Goal: Information Seeking & Learning: Learn about a topic

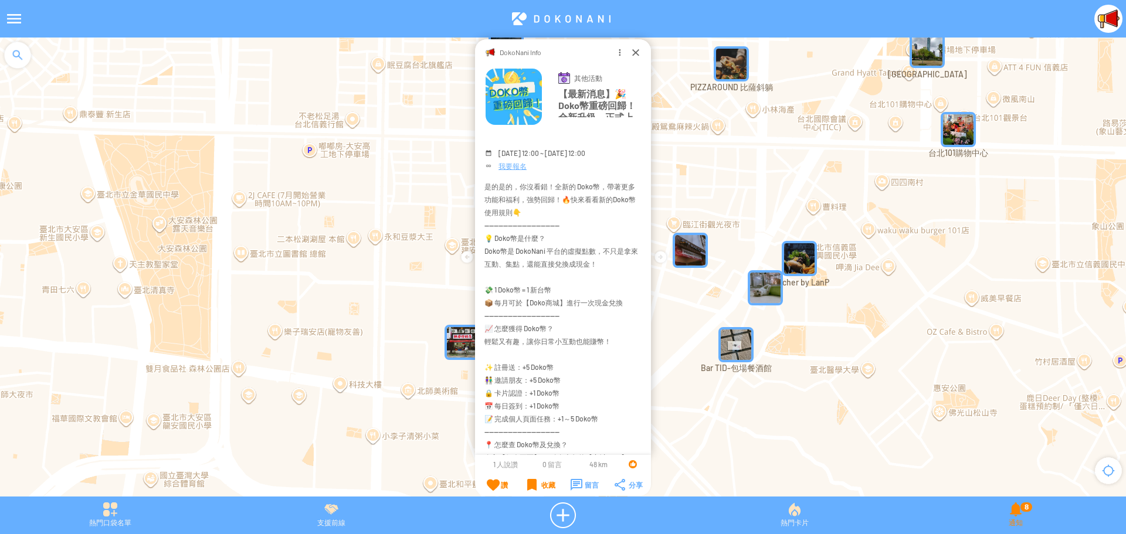
click at [1019, 519] on div "8 通知" at bounding box center [1016, 516] width 221 height 26
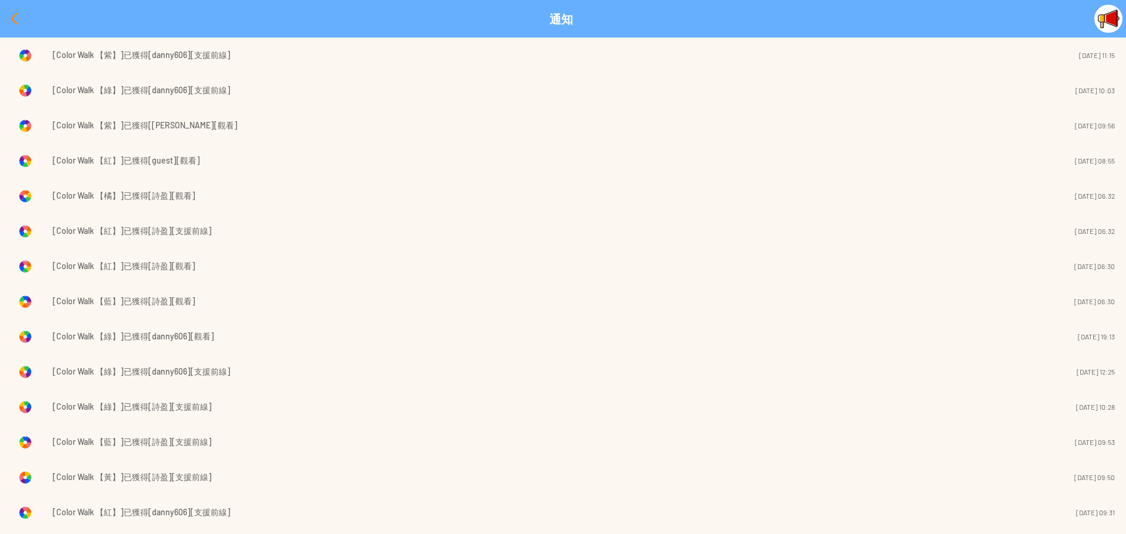
click at [8, 19] on div at bounding box center [14, 19] width 28 height 28
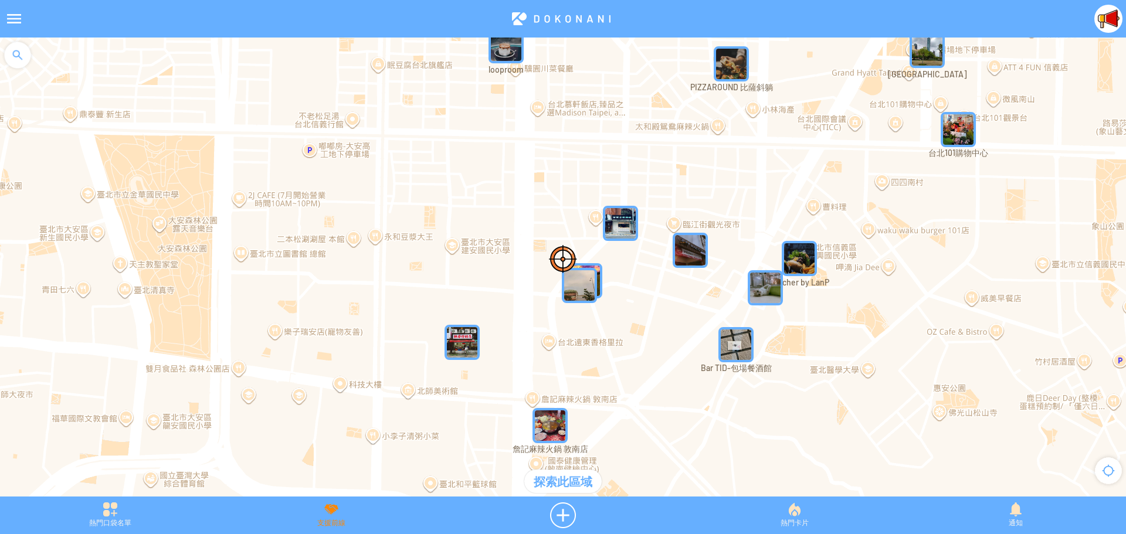
click at [339, 516] on div "支援前線" at bounding box center [331, 516] width 221 height 26
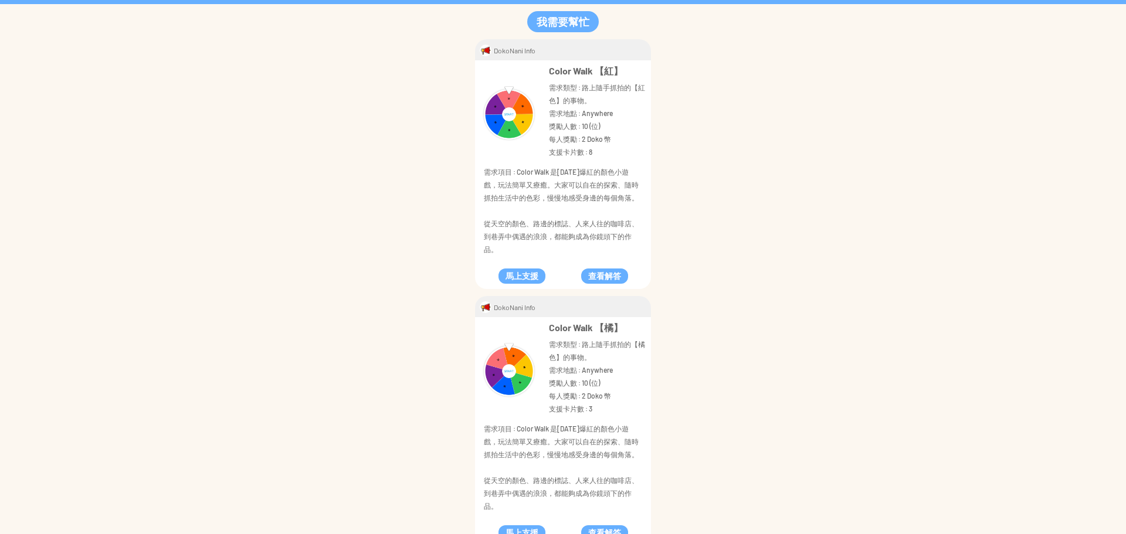
scroll to position [59, 0]
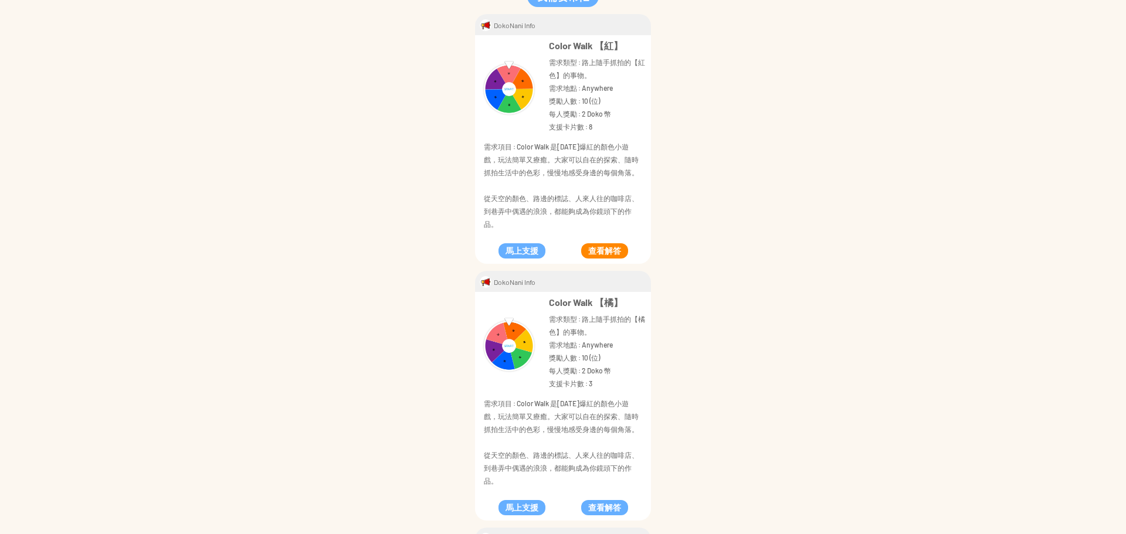
click at [605, 255] on button "查看解答" at bounding box center [604, 250] width 47 height 15
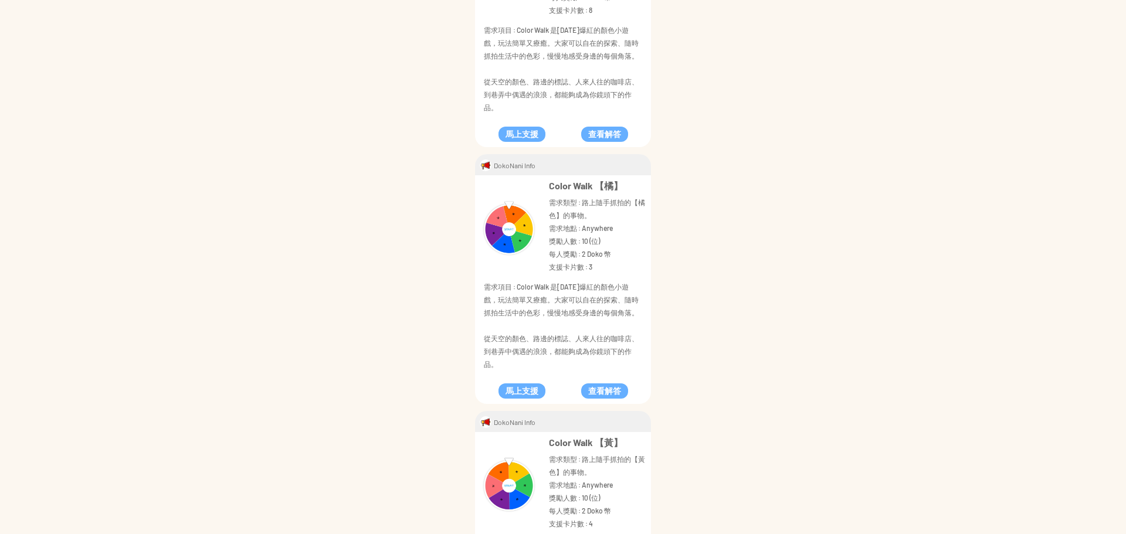
scroll to position [176, 0]
click at [598, 391] on button "查看解答" at bounding box center [604, 390] width 47 height 15
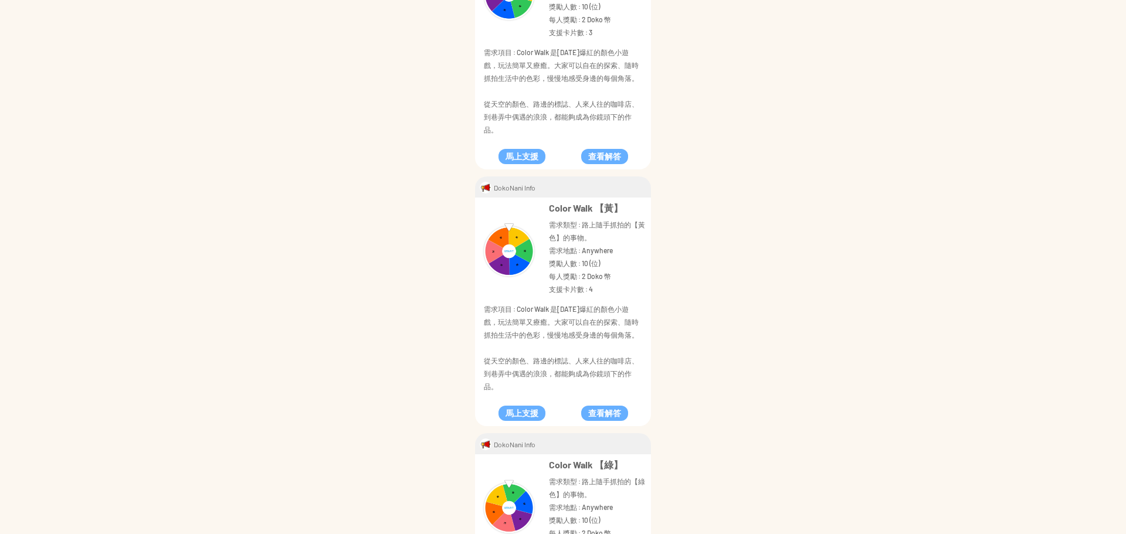
scroll to position [411, 0]
click at [588, 415] on button "查看解答" at bounding box center [604, 412] width 47 height 15
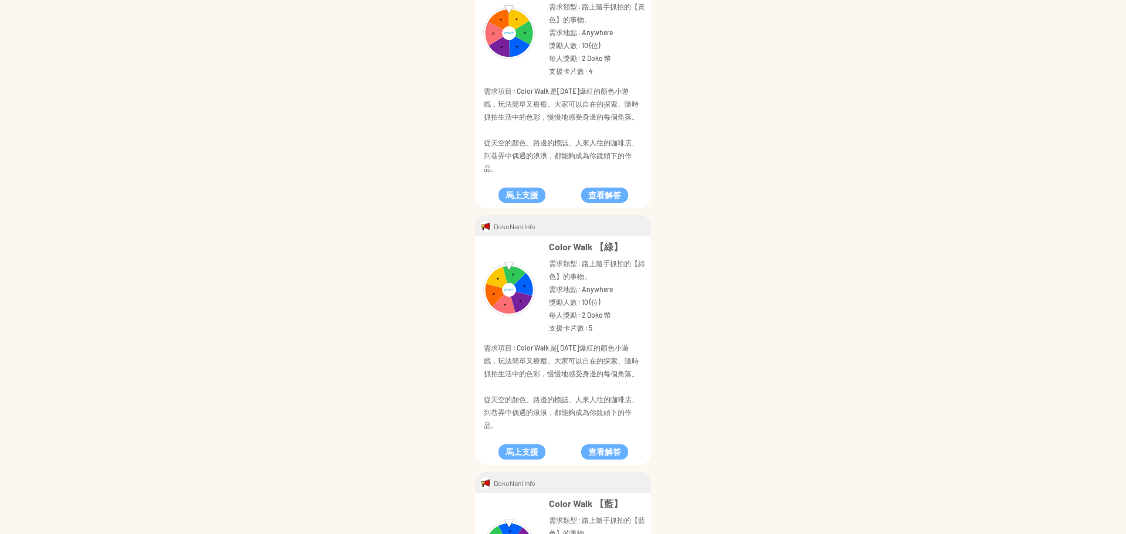
scroll to position [645, 0]
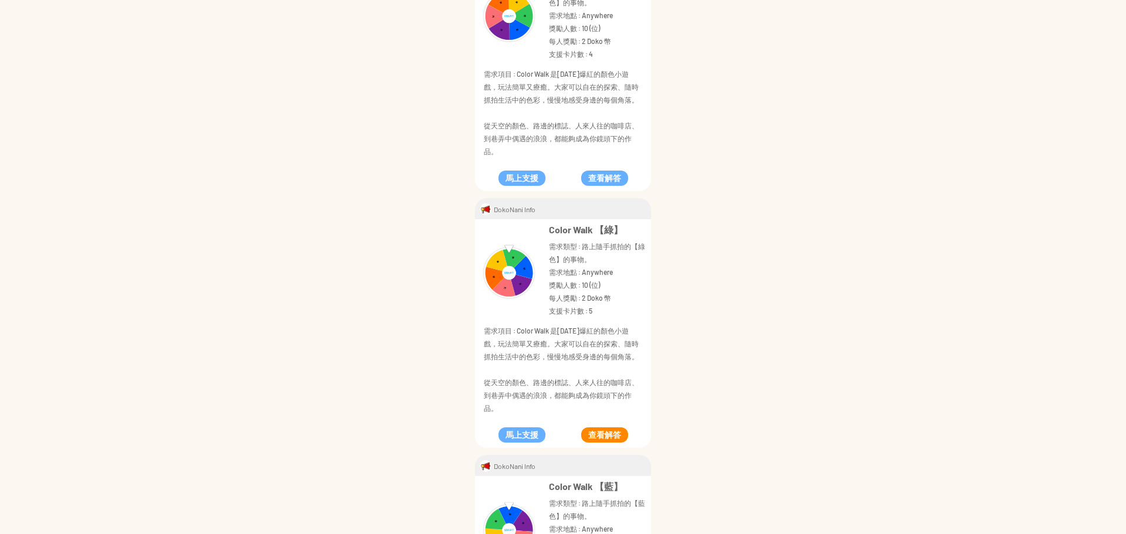
click at [597, 433] on button "查看解答" at bounding box center [604, 435] width 47 height 15
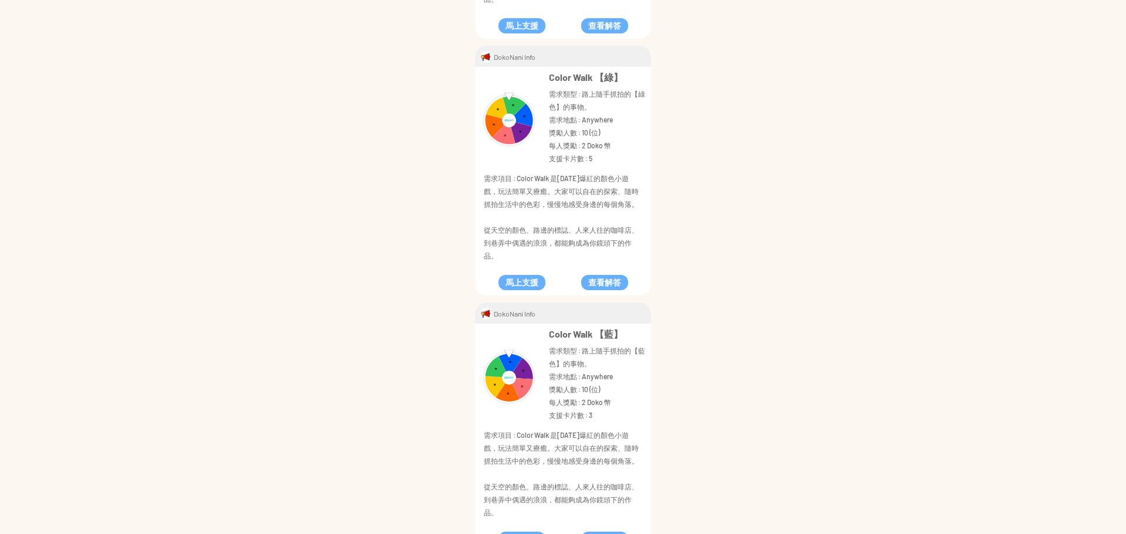
scroll to position [821, 0]
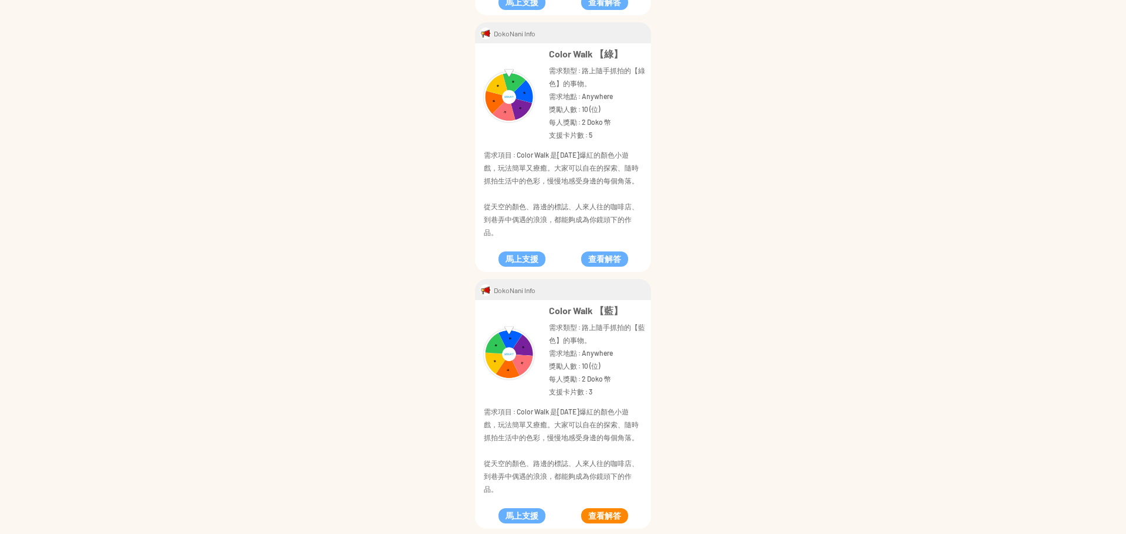
click at [604, 516] on button "查看解答" at bounding box center [604, 516] width 47 height 15
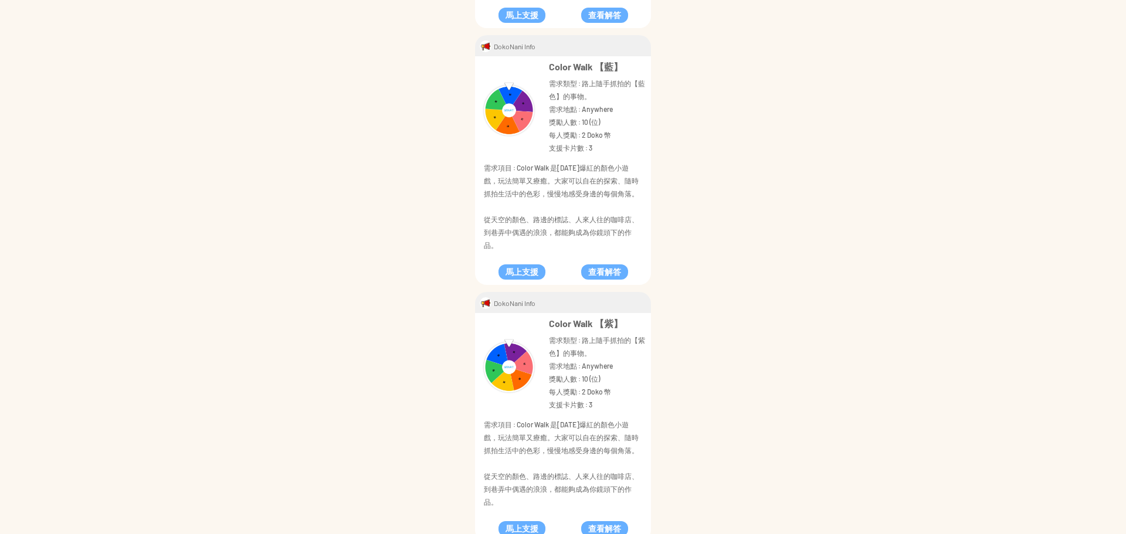
scroll to position [1080, 0]
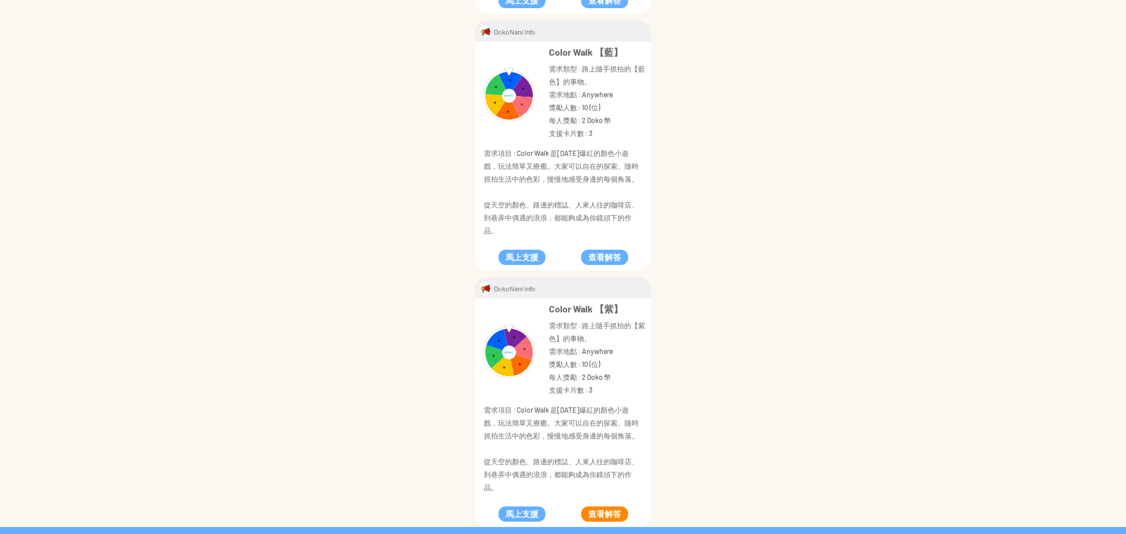
click at [604, 512] on button "查看解答" at bounding box center [604, 514] width 47 height 15
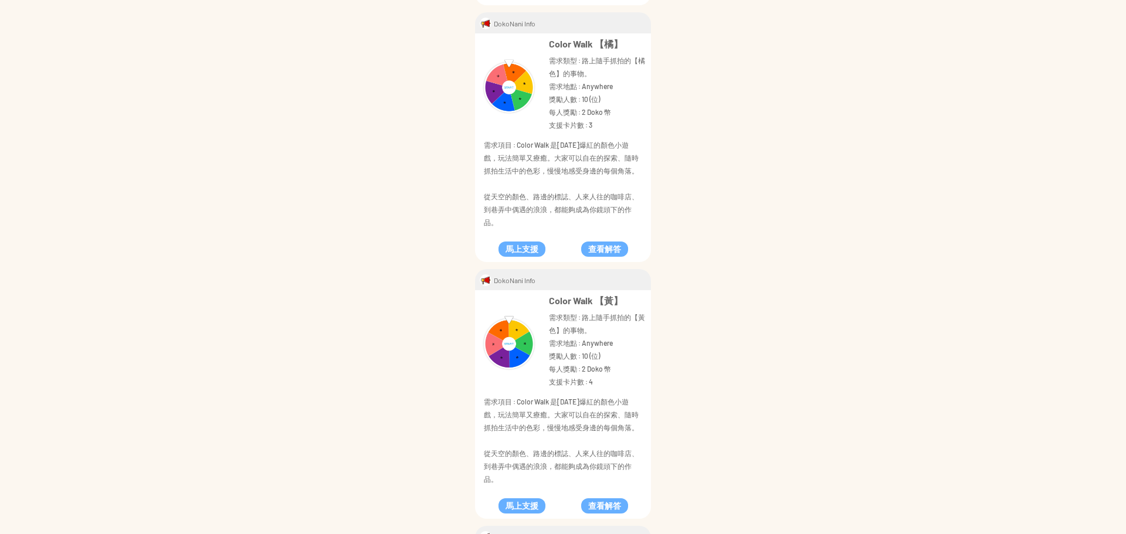
scroll to position [0, 0]
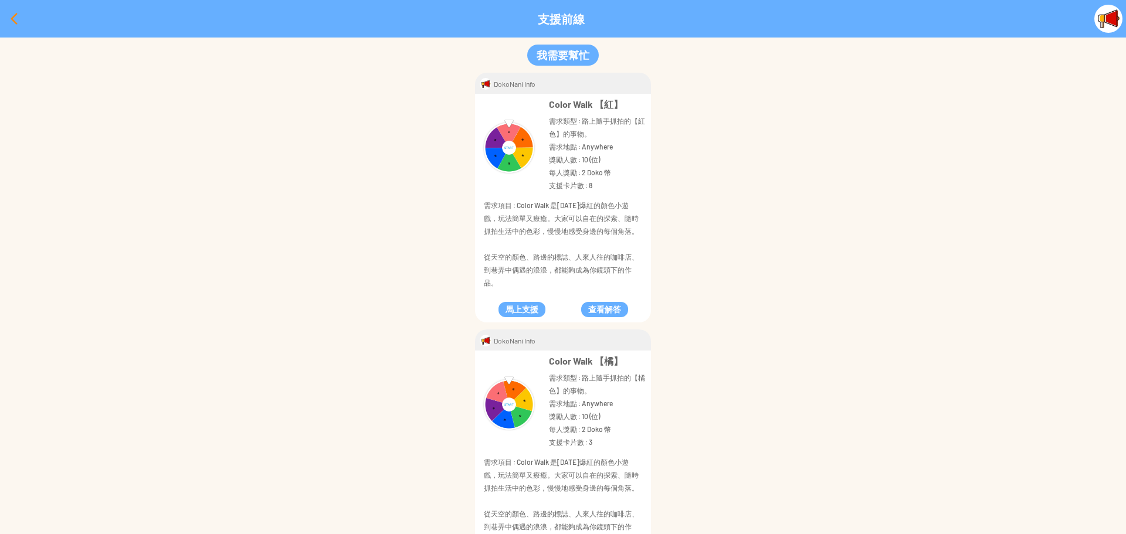
click at [12, 22] on div at bounding box center [14, 19] width 28 height 28
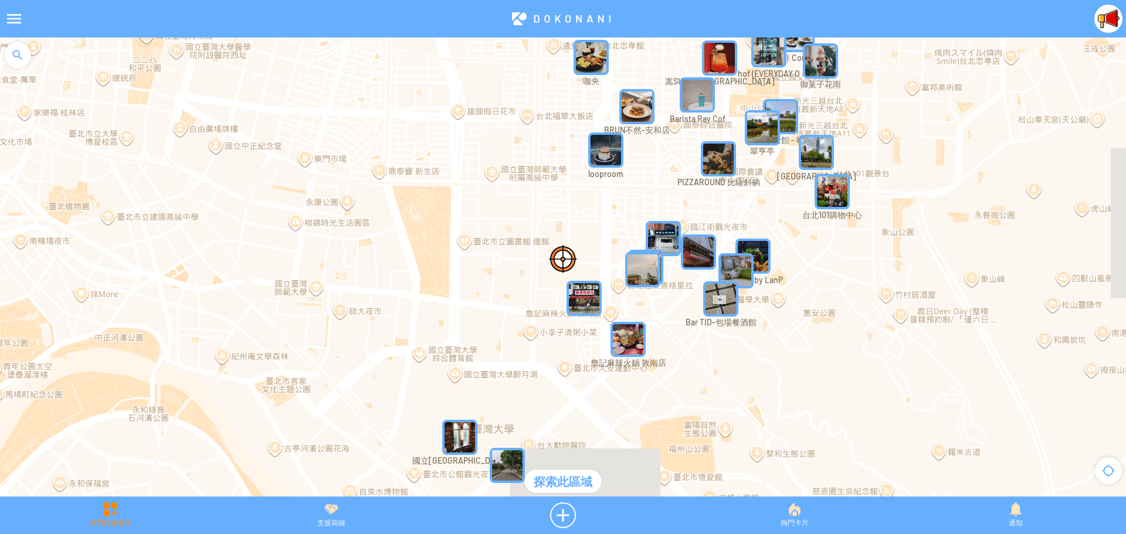
click at [110, 517] on div "熱門口袋名單" at bounding box center [110, 516] width 221 height 26
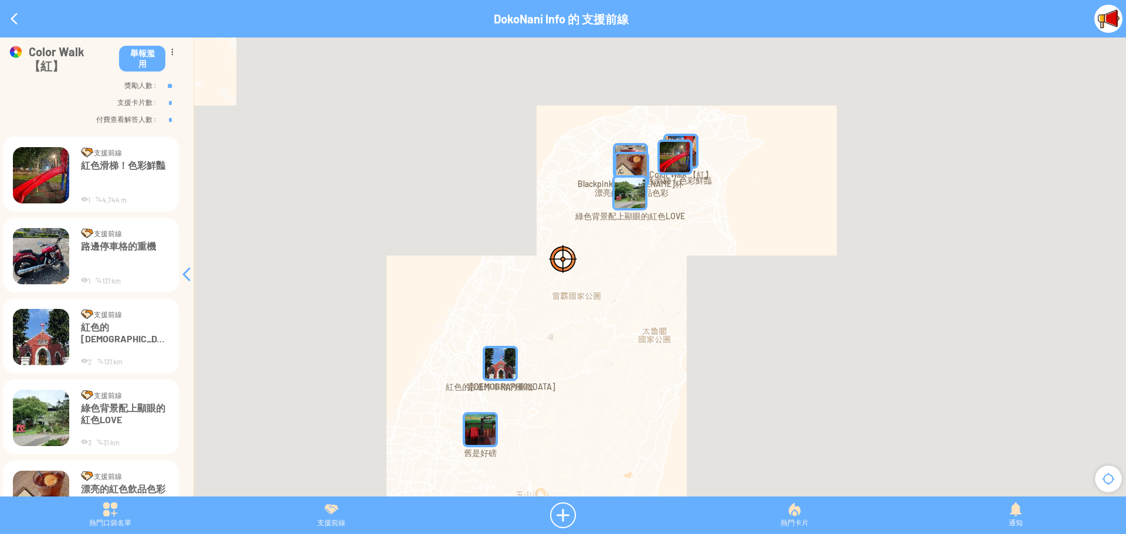
click at [685, 160] on img "49xdcP4SA9YMapIcon" at bounding box center [675, 157] width 35 height 35
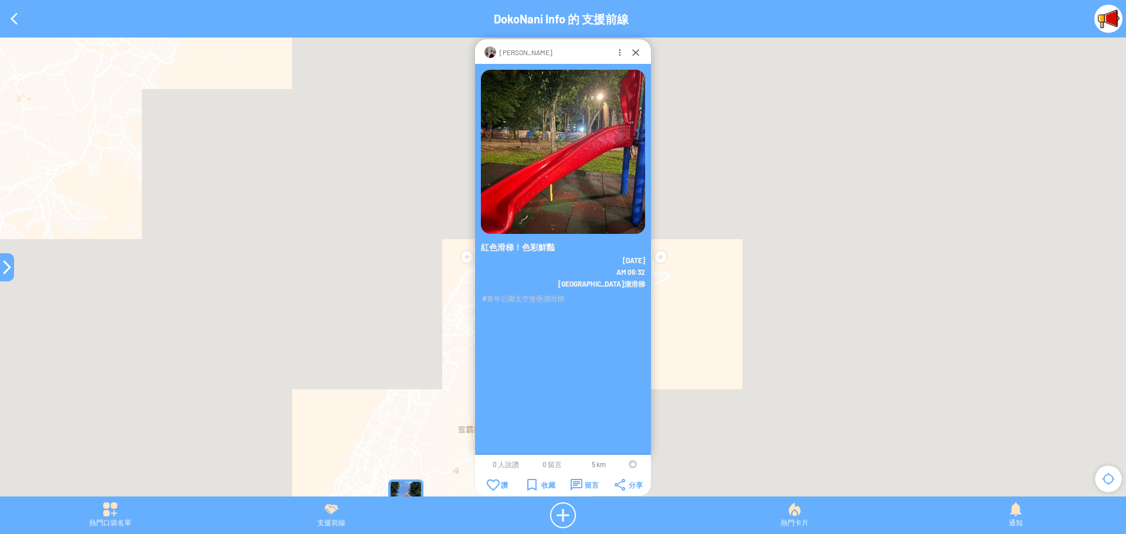
click at [628, 463] on td at bounding box center [633, 464] width 22 height 9
click at [631, 463] on div at bounding box center [633, 465] width 8 height 8
click at [631, 53] on div at bounding box center [636, 52] width 12 height 12
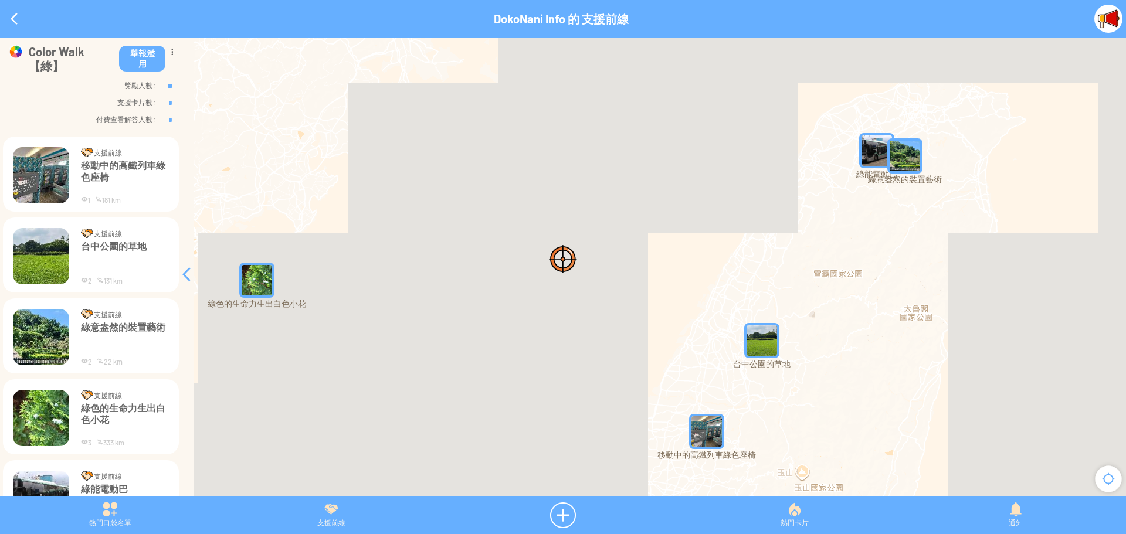
click at [123, 160] on p "移動中的高鐵列車綠色座椅" at bounding box center [125, 177] width 88 height 35
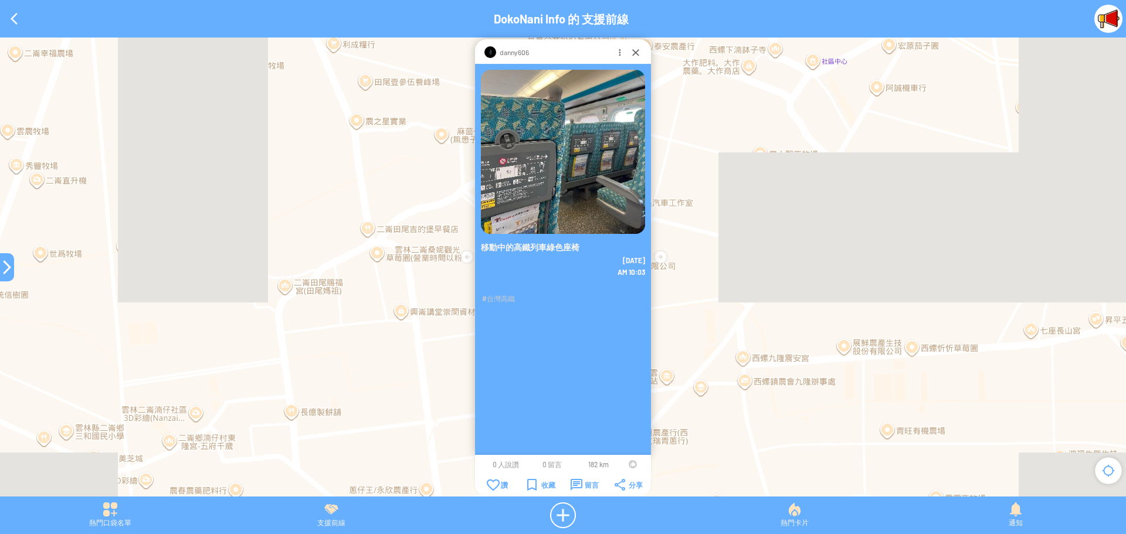
click at [629, 466] on div at bounding box center [633, 465] width 8 height 8
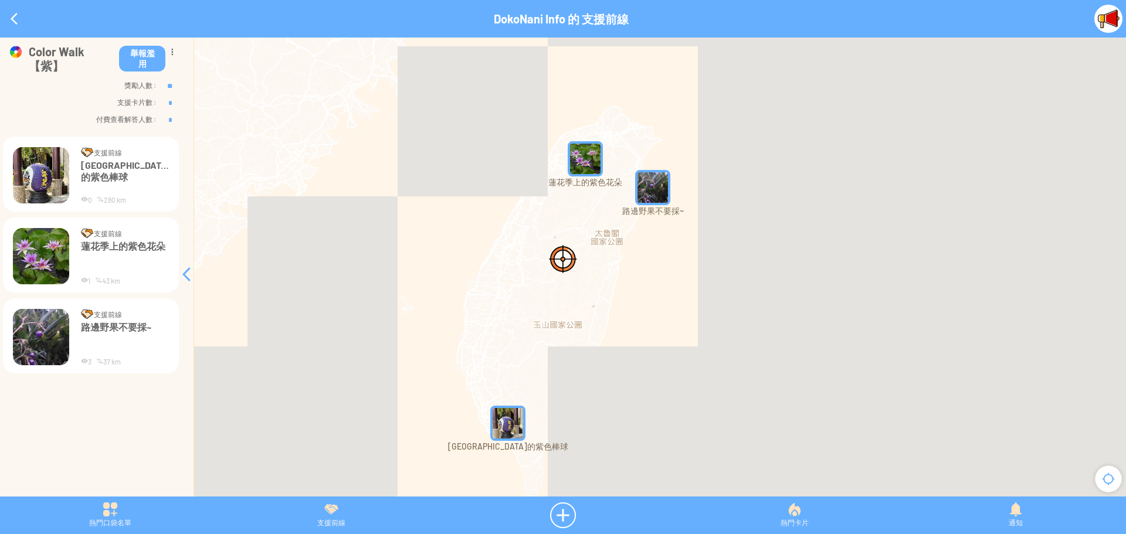
click at [516, 425] on img "L958i8FQ8YxMapIcon" at bounding box center [507, 423] width 35 height 35
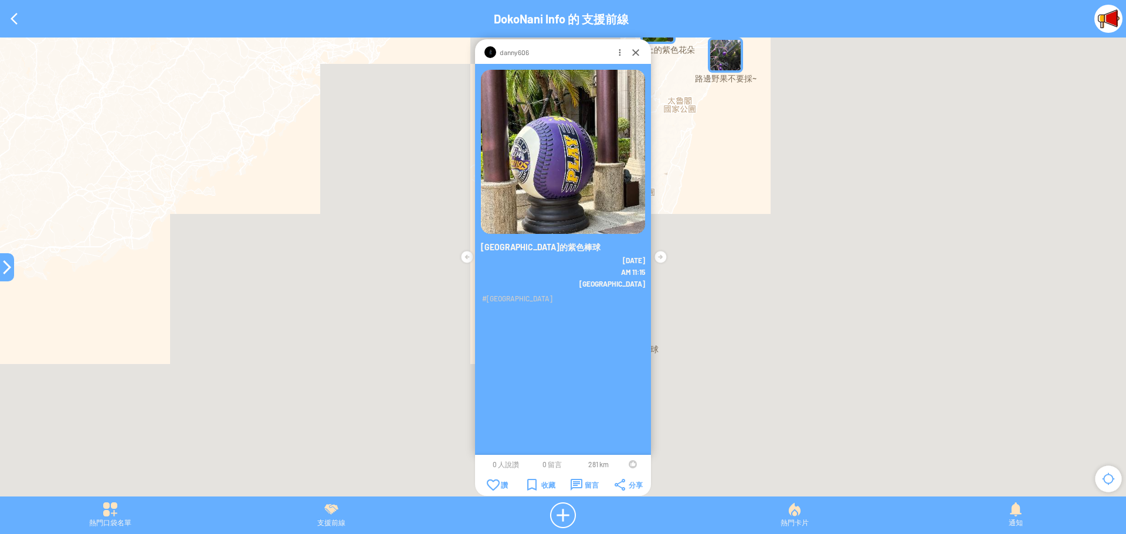
click at [630, 465] on div at bounding box center [633, 465] width 8 height 8
click at [634, 53] on div at bounding box center [636, 52] width 12 height 12
